Goal: Go to known website: Go to known website

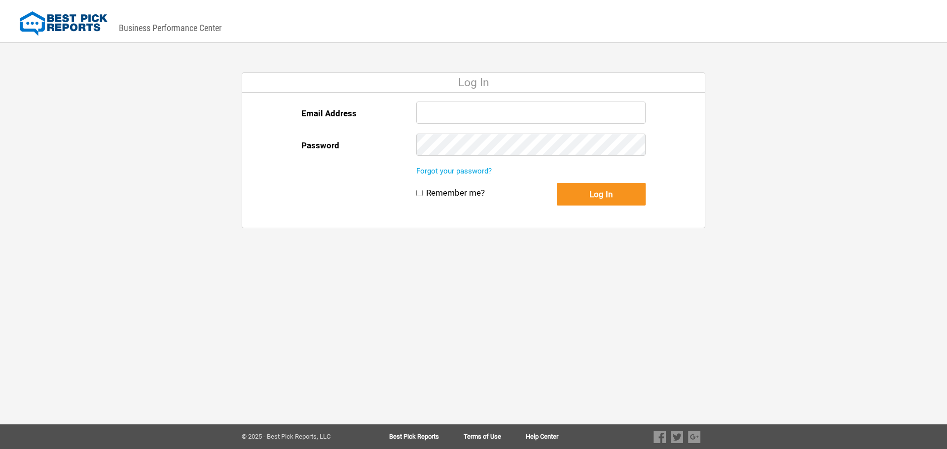
type input "[EMAIL_ADDRESS][DOMAIN_NAME]"
click at [593, 196] on button "Log In" at bounding box center [601, 194] width 89 height 23
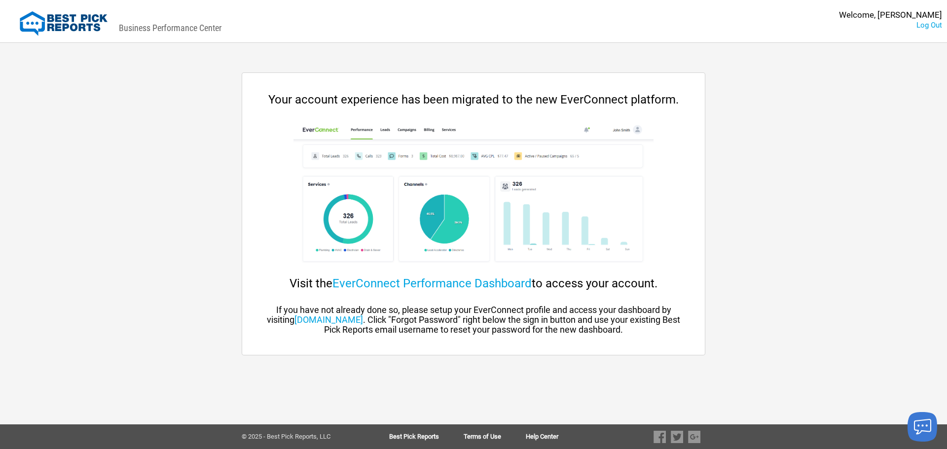
click at [421, 96] on div "Your account experience has been migrated to the new EverConnect platform." at bounding box center [473, 100] width 423 height 14
click at [344, 322] on link "app.everconnect.com" at bounding box center [329, 320] width 69 height 10
